Goal: Find contact information: Find contact information

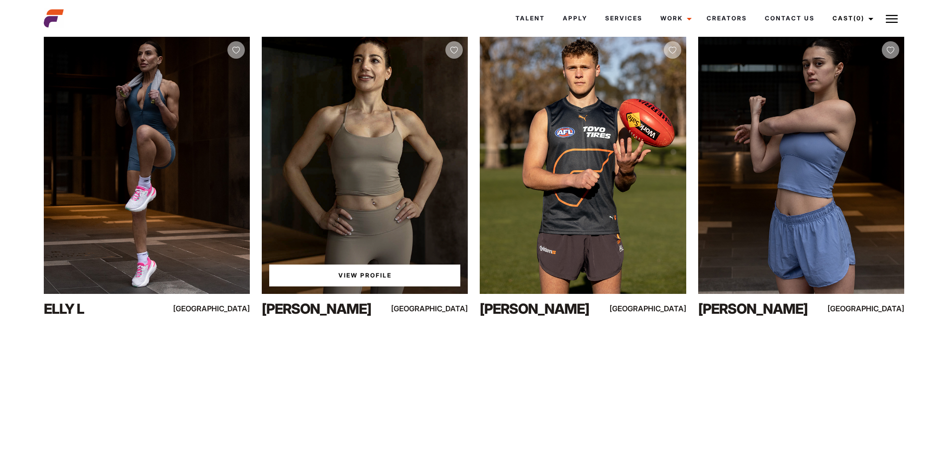
scroll to position [448, 0]
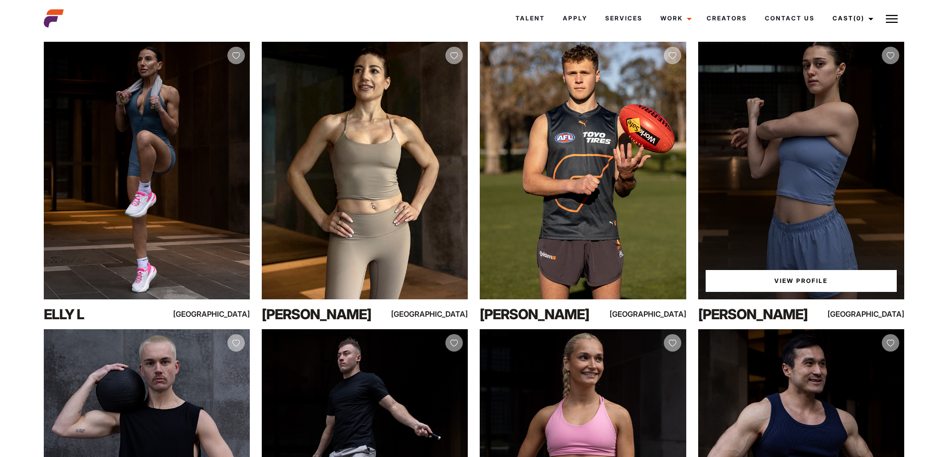
click at [742, 185] on div "View Profile" at bounding box center [801, 171] width 206 height 258
click at [748, 292] on link "View Profile" at bounding box center [800, 281] width 191 height 22
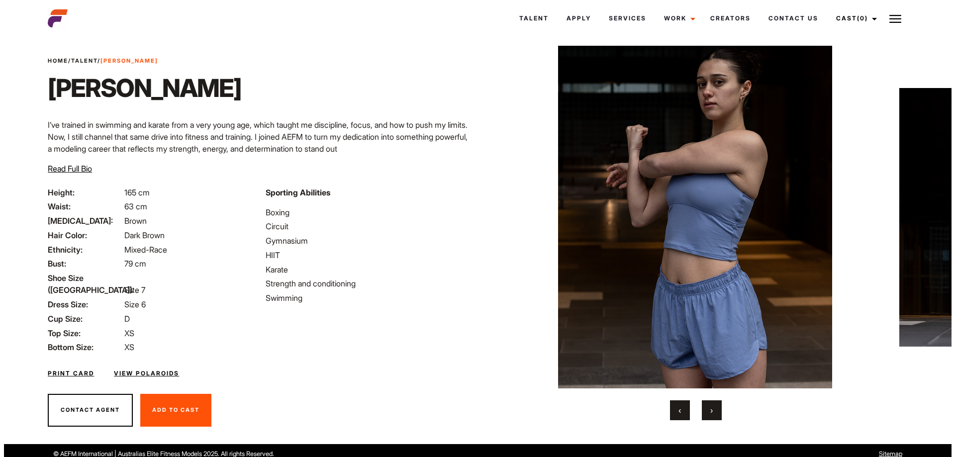
scroll to position [24, 0]
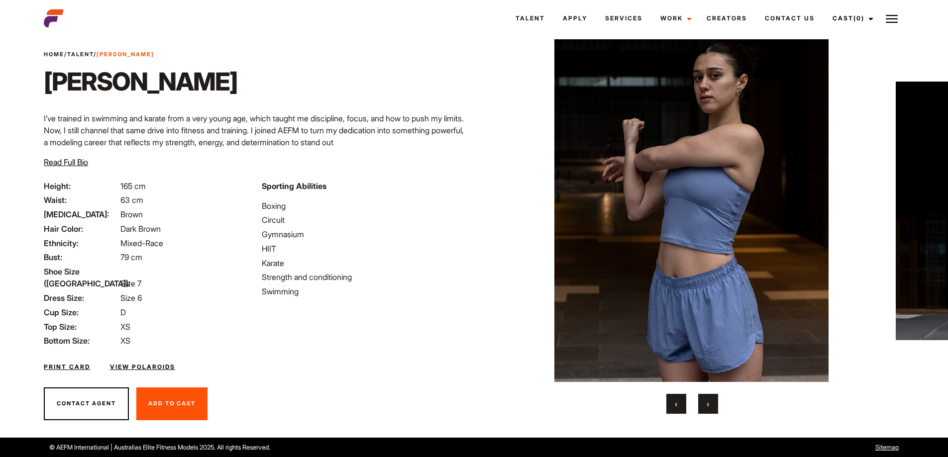
click at [87, 394] on button "Contact Agent" at bounding box center [86, 404] width 85 height 33
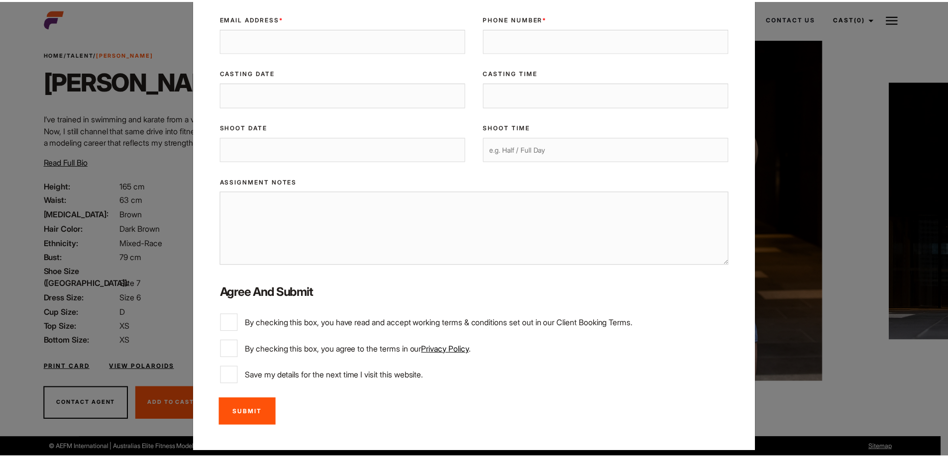
scroll to position [175, 0]
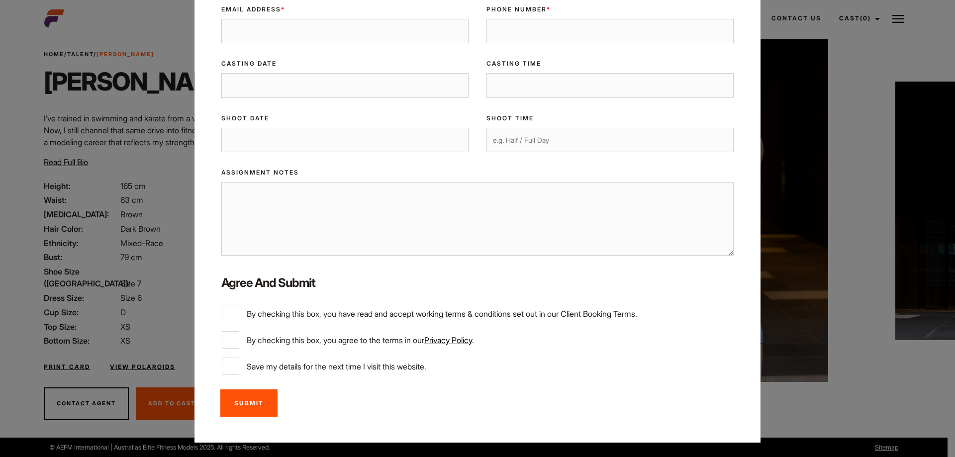
click at [134, 60] on div "Close Request Information To request more information or to enquire about booki…" at bounding box center [477, 228] width 955 height 457
